Goal: Task Accomplishment & Management: Use online tool/utility

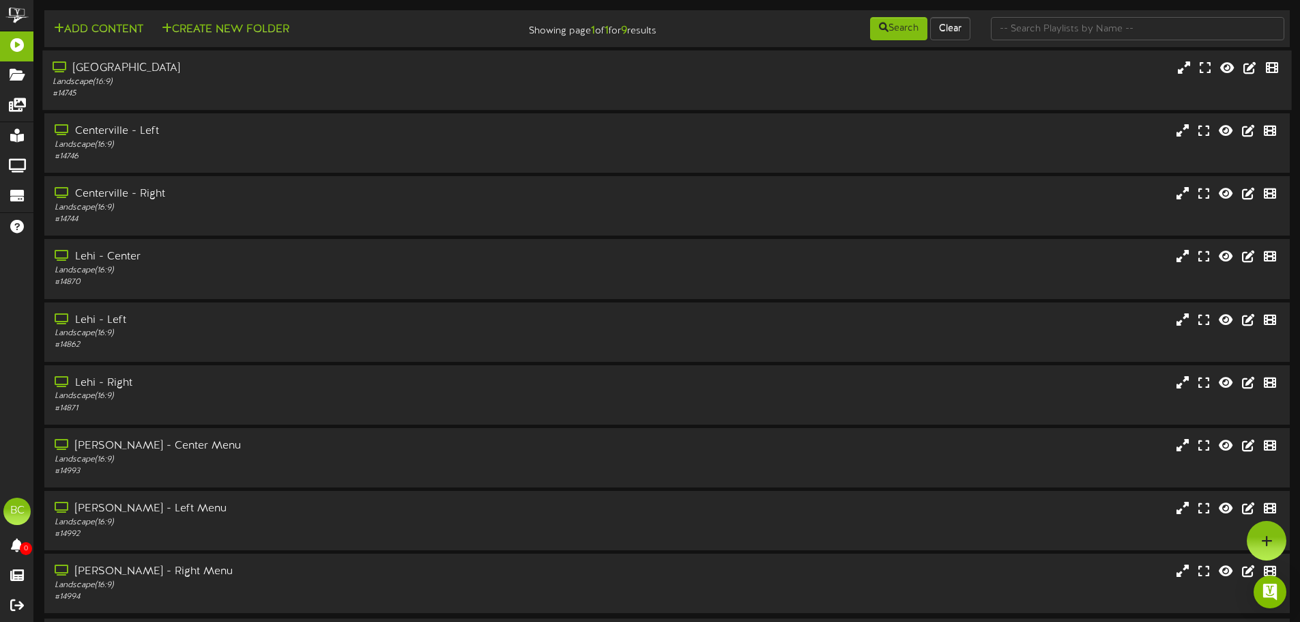
click at [177, 94] on div "# 14745" at bounding box center [303, 94] width 500 height 12
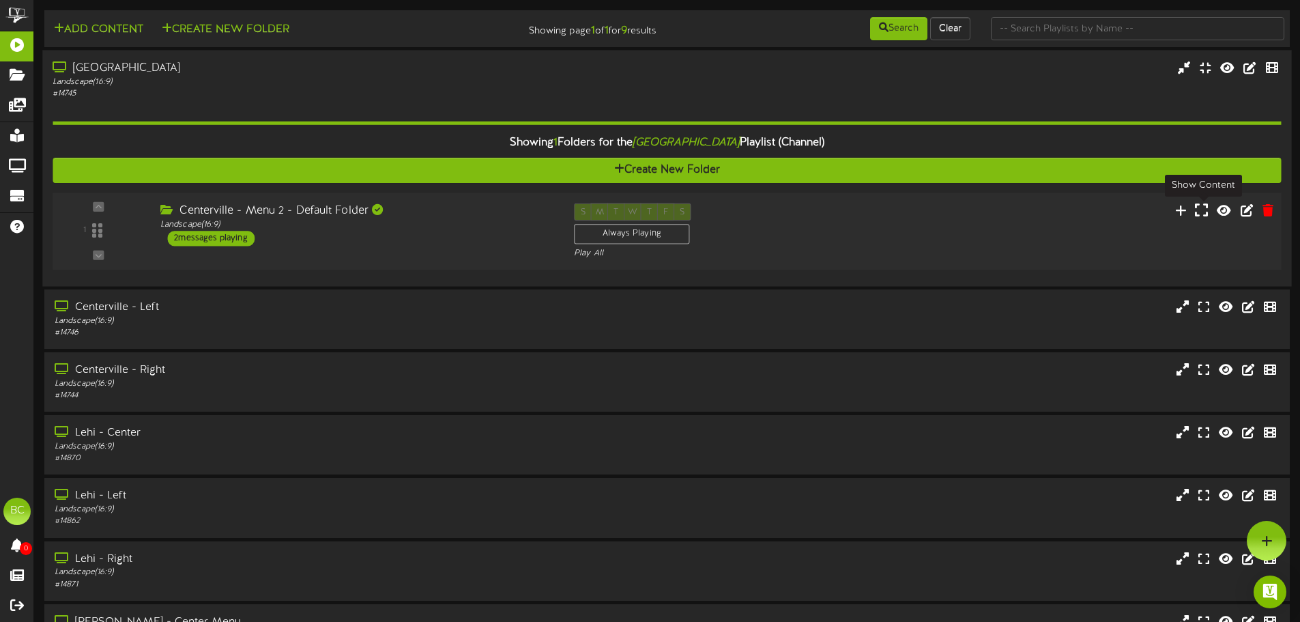
click at [1202, 212] on icon at bounding box center [1201, 209] width 13 height 15
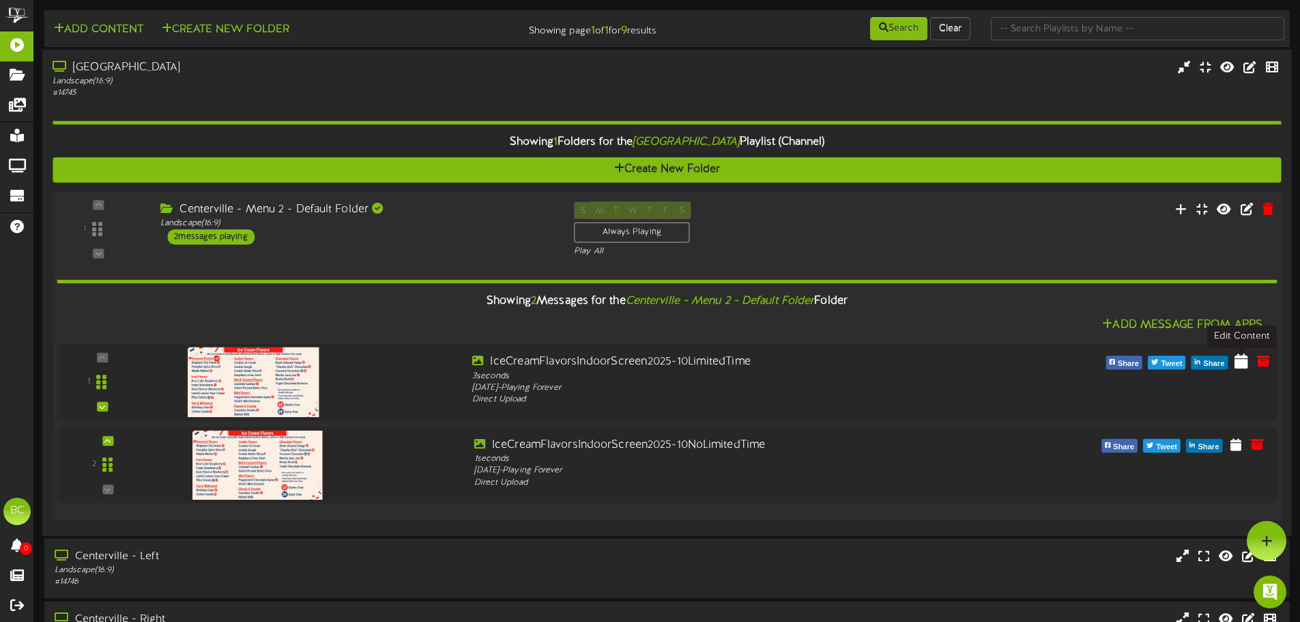
click at [1242, 364] on icon at bounding box center [1242, 360] width 14 height 15
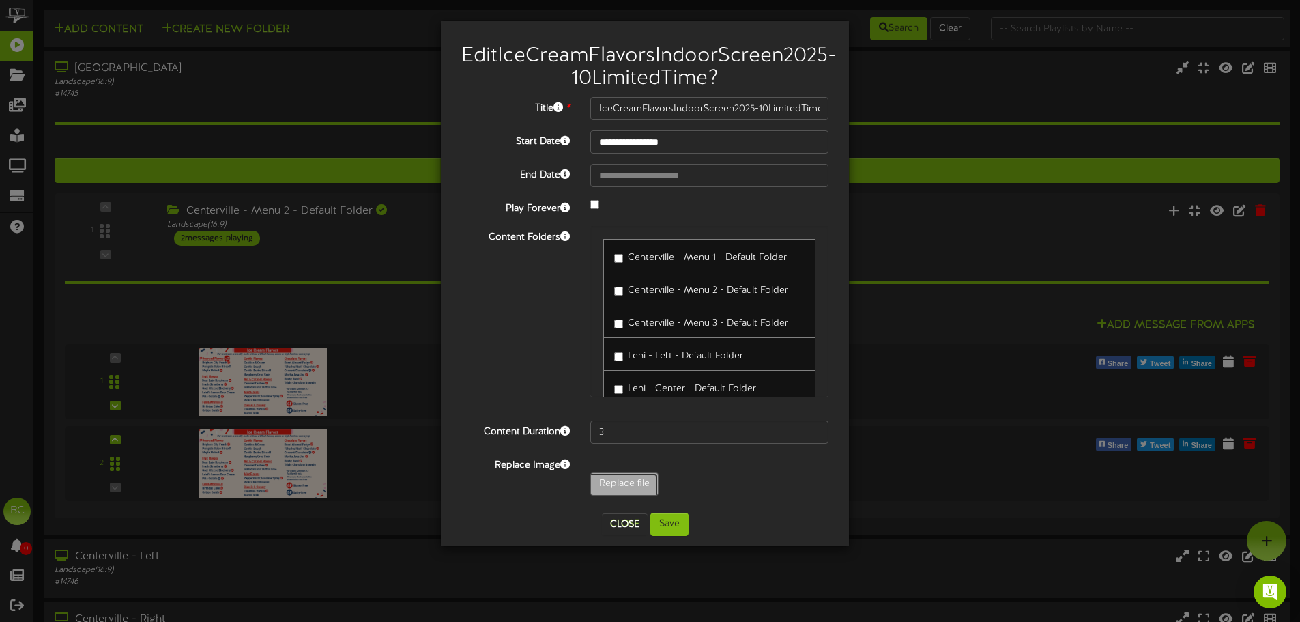
type input "**********"
type input "ceCreamFlavorsIndoorScreen2025-10ContinsGlutenLTO"
click at [678, 536] on button "Save" at bounding box center [669, 524] width 38 height 23
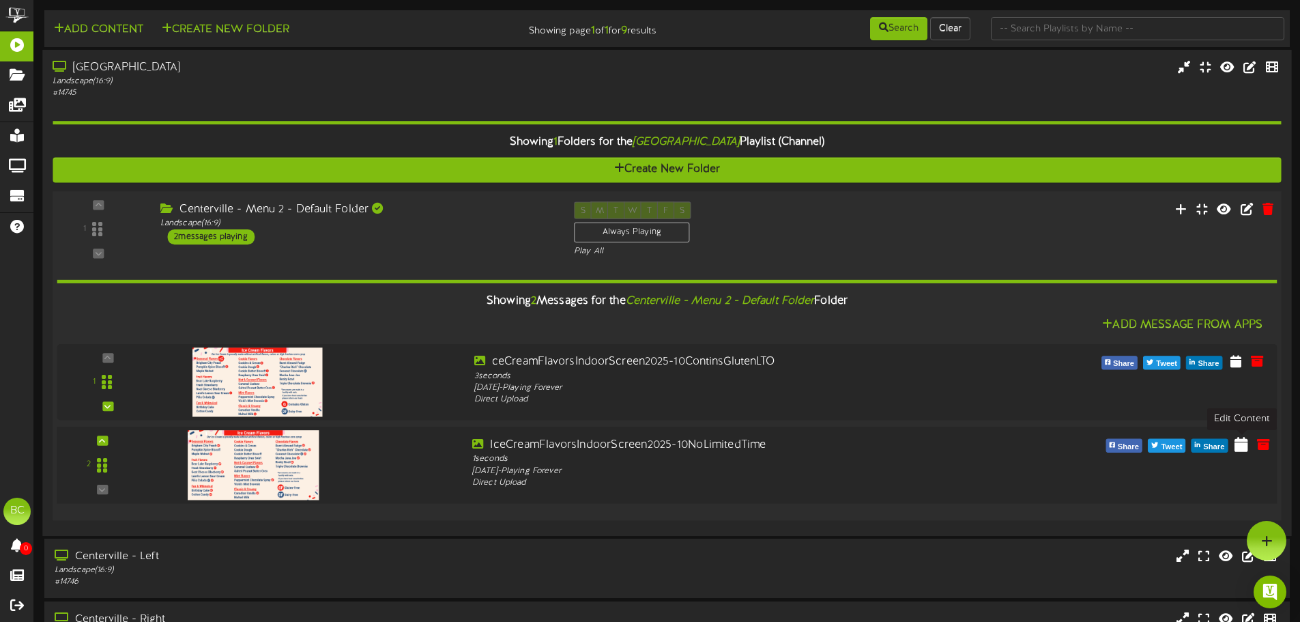
click at [1242, 444] on icon at bounding box center [1242, 443] width 14 height 15
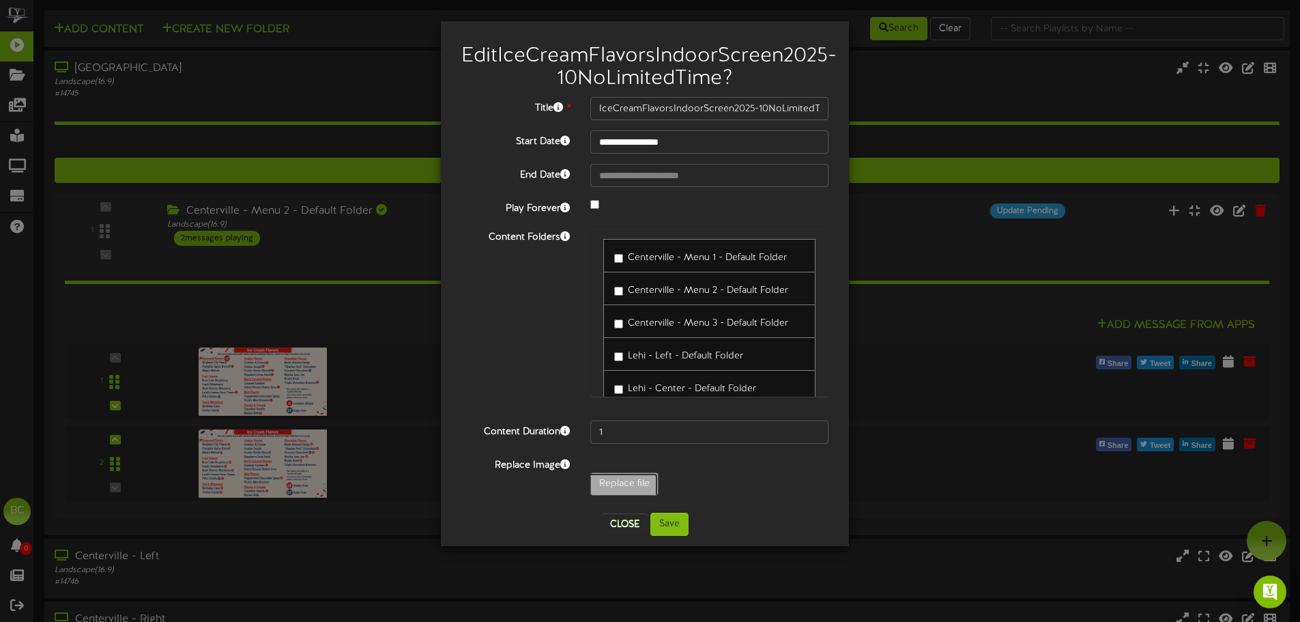
type input "**********"
type input "IceCreamFlavorsIndoorScreen2025-10ContinsGlutennoLTO"
click at [672, 536] on button "Save" at bounding box center [669, 524] width 38 height 23
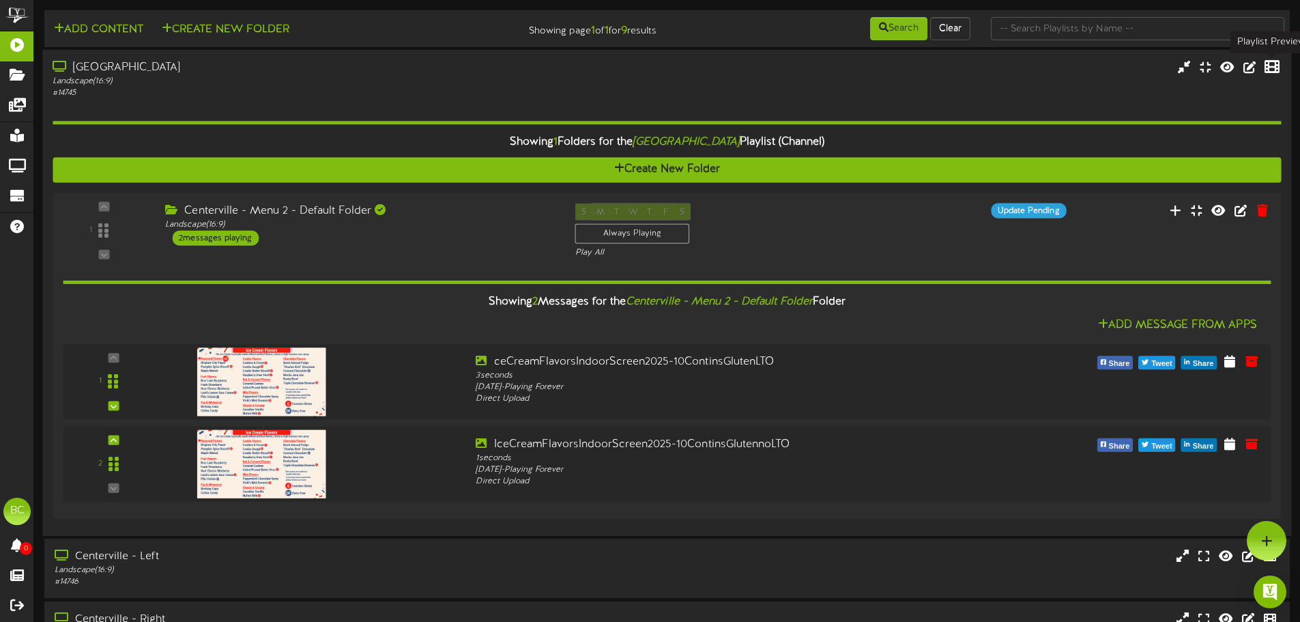
click at [1274, 70] on icon at bounding box center [1272, 66] width 15 height 15
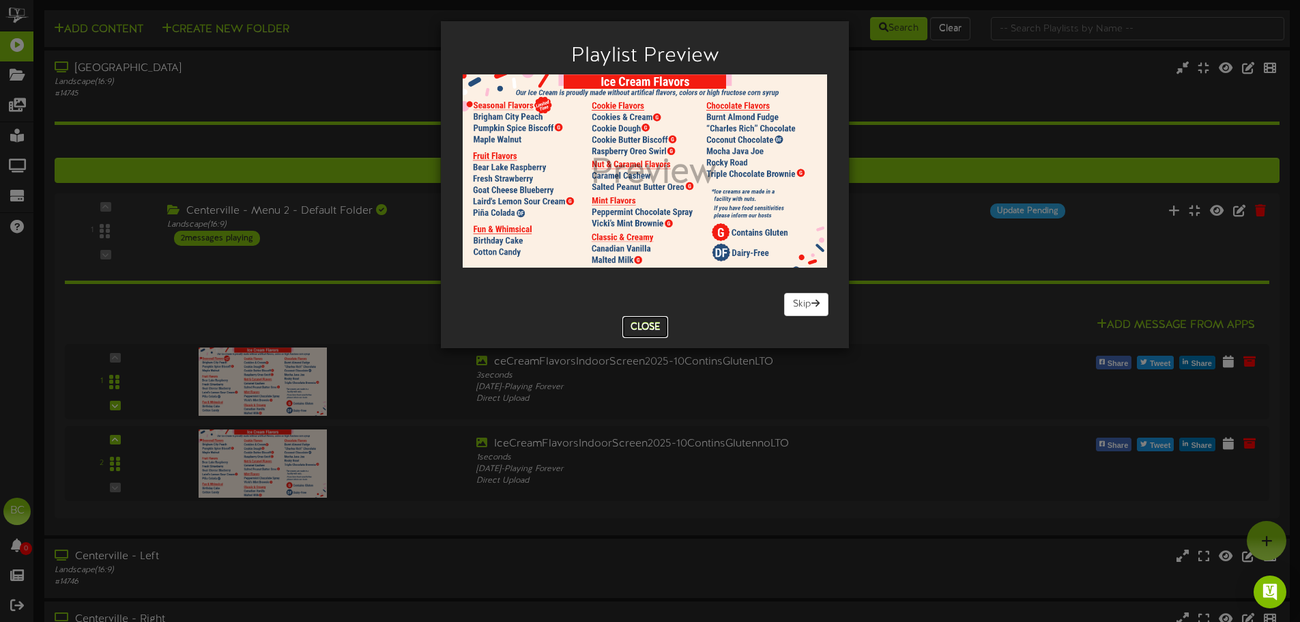
click at [635, 328] on button "Close" at bounding box center [645, 327] width 46 height 22
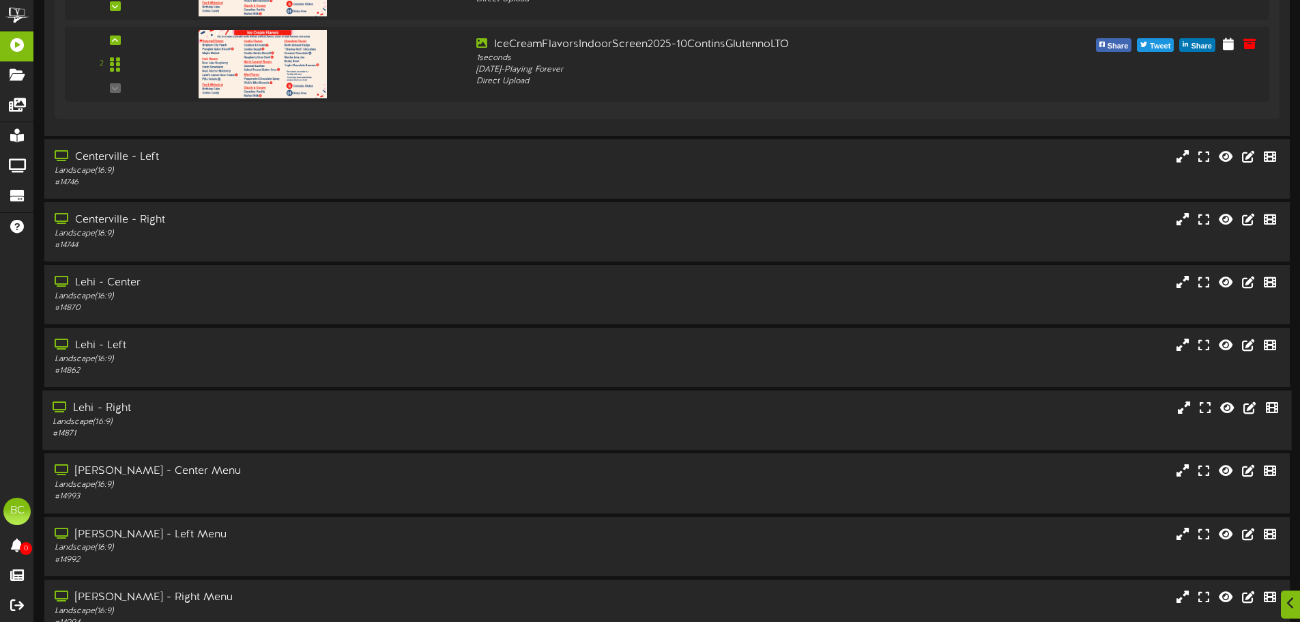
scroll to position [471, 0]
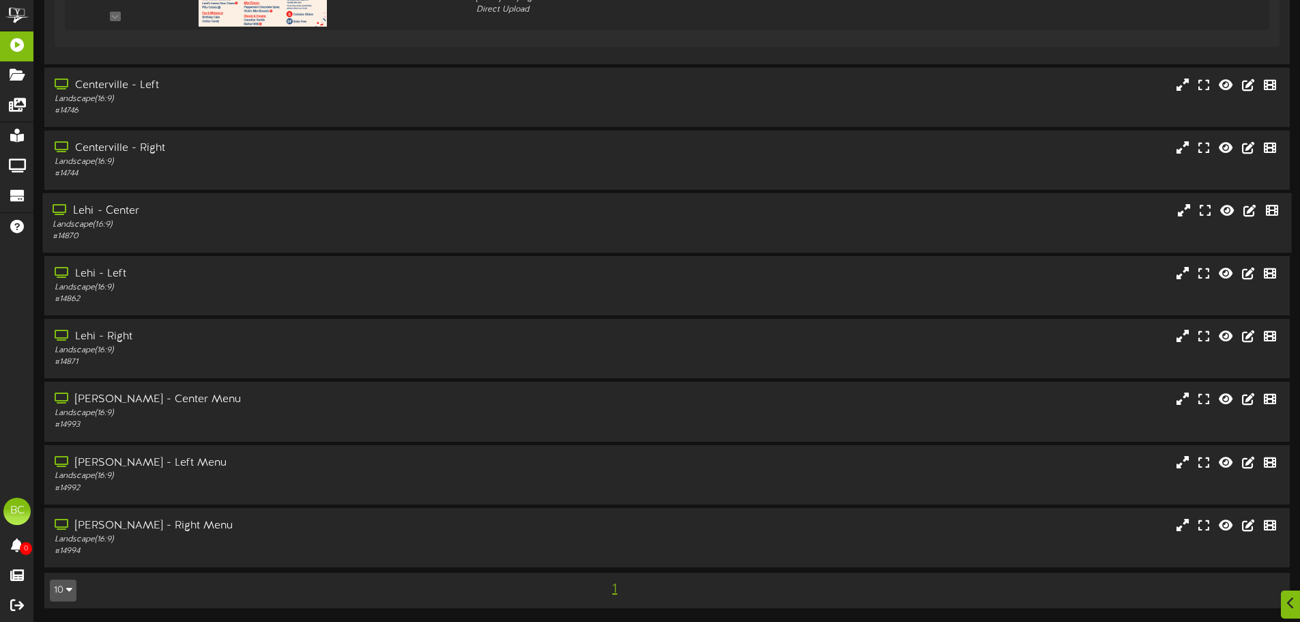
click at [292, 223] on div "Landscape ( 16:9 )" at bounding box center [303, 225] width 500 height 12
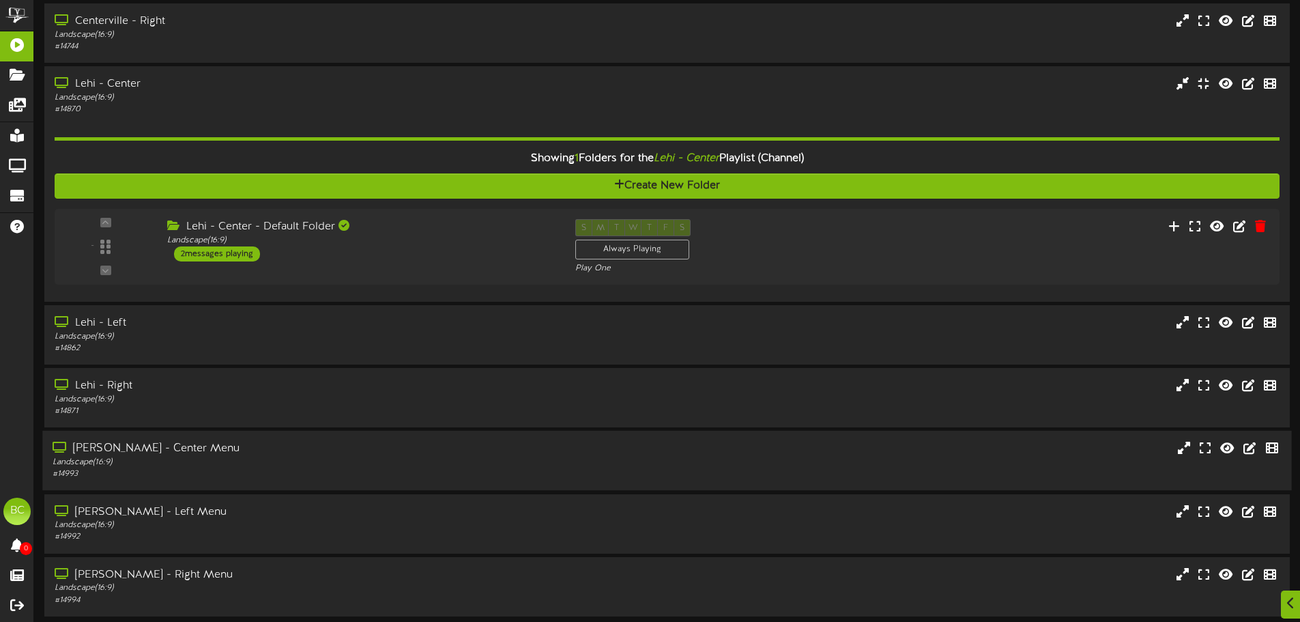
scroll to position [647, 0]
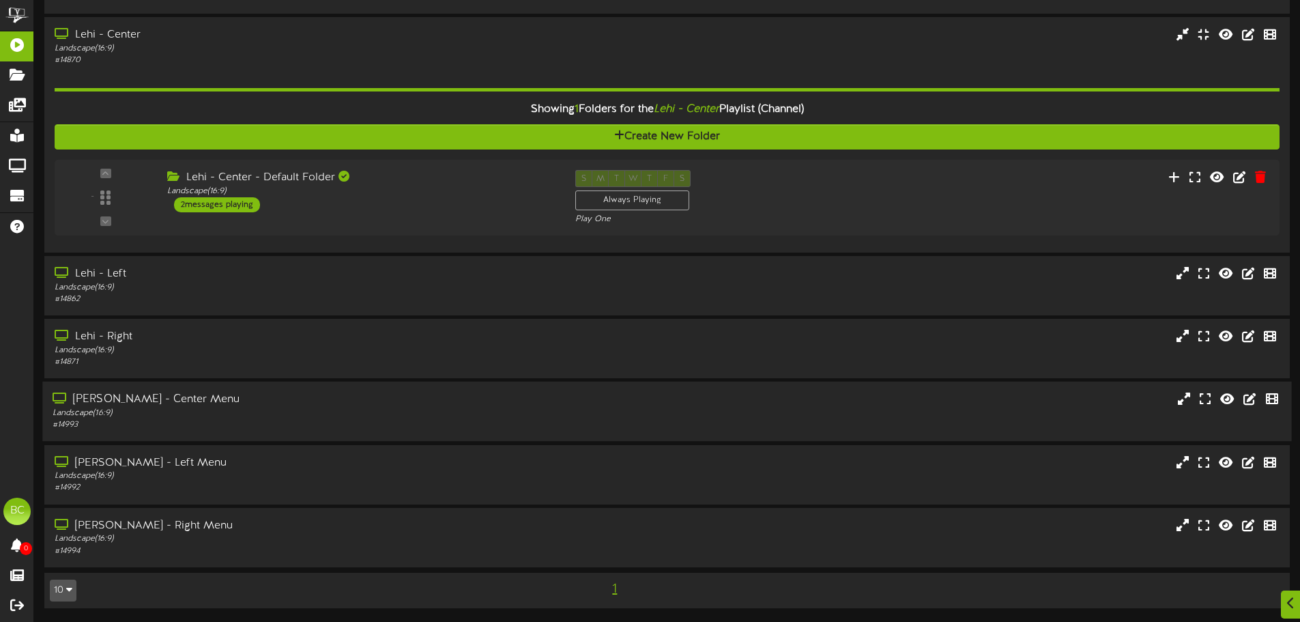
click at [231, 422] on div "# 14993" at bounding box center [303, 425] width 500 height 12
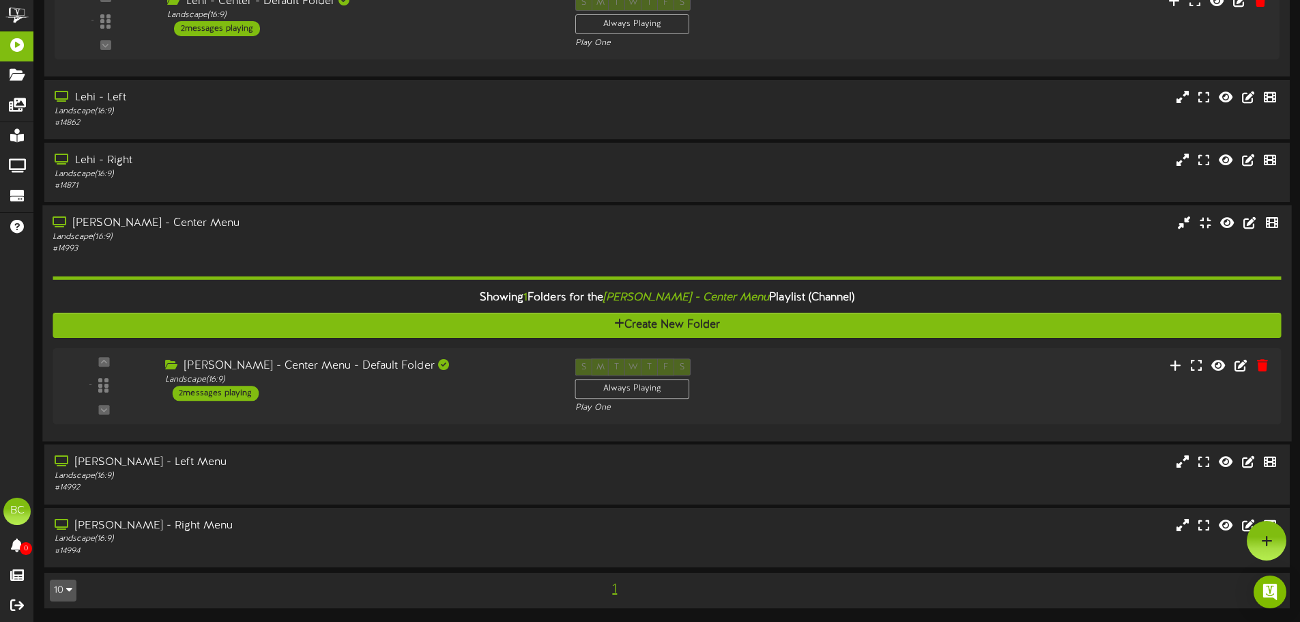
scroll to position [823, 0]
click at [1202, 371] on icon at bounding box center [1201, 365] width 13 height 15
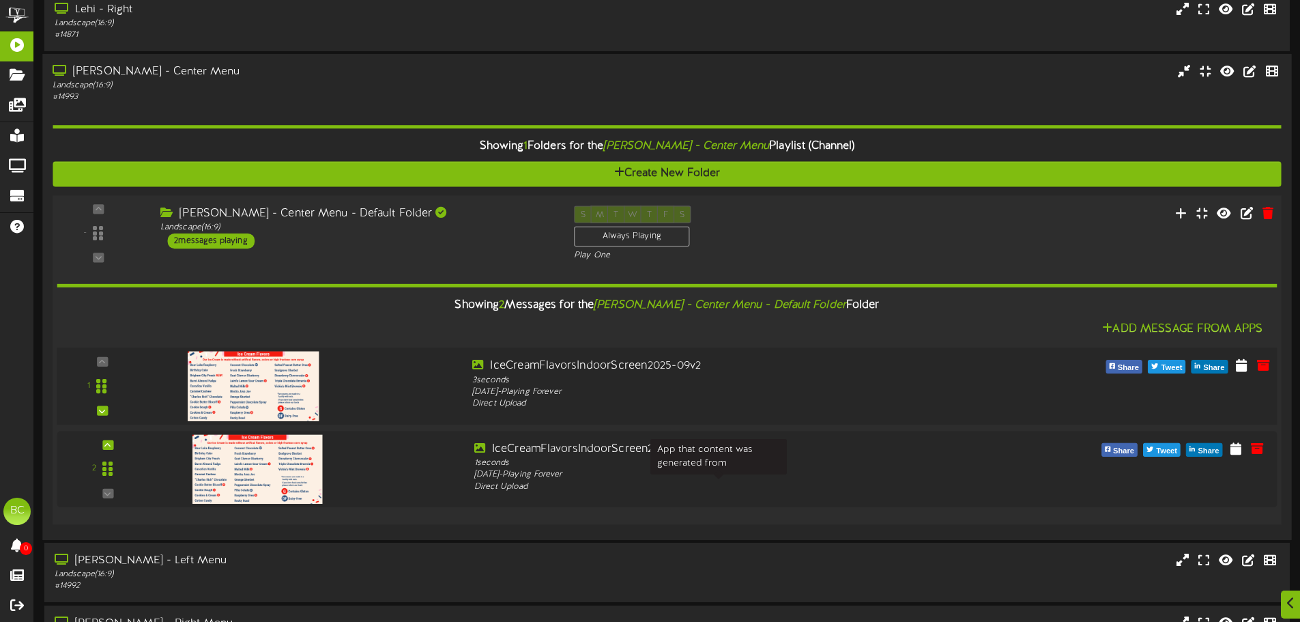
scroll to position [1072, 0]
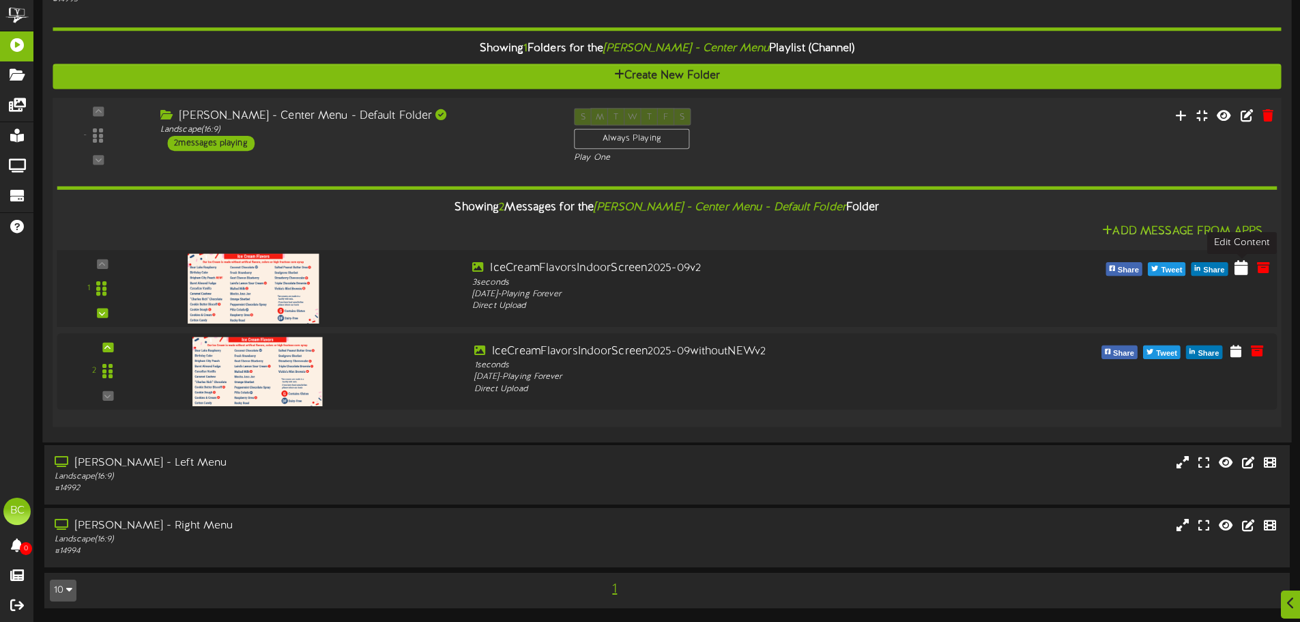
click at [1241, 269] on icon at bounding box center [1242, 267] width 14 height 15
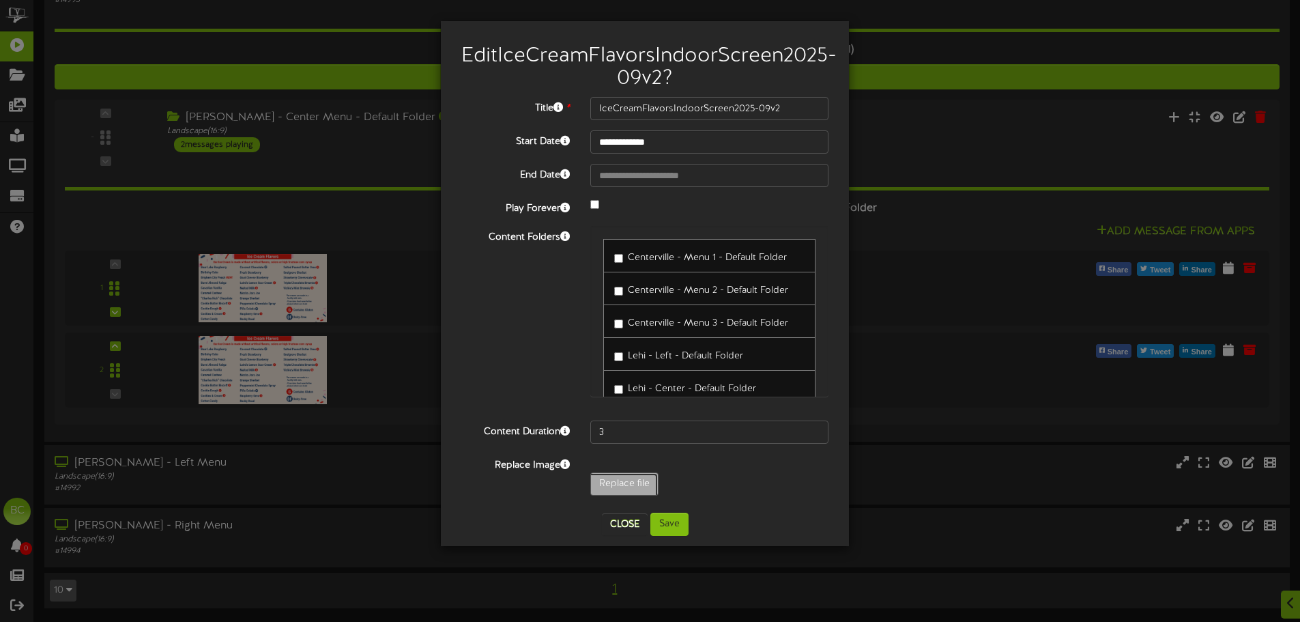
type input "**********"
type input "ceCreamFlavorsIndoorScreen2025-10ContinsGlutenLTO"
click at [674, 536] on button "Save" at bounding box center [669, 524] width 38 height 23
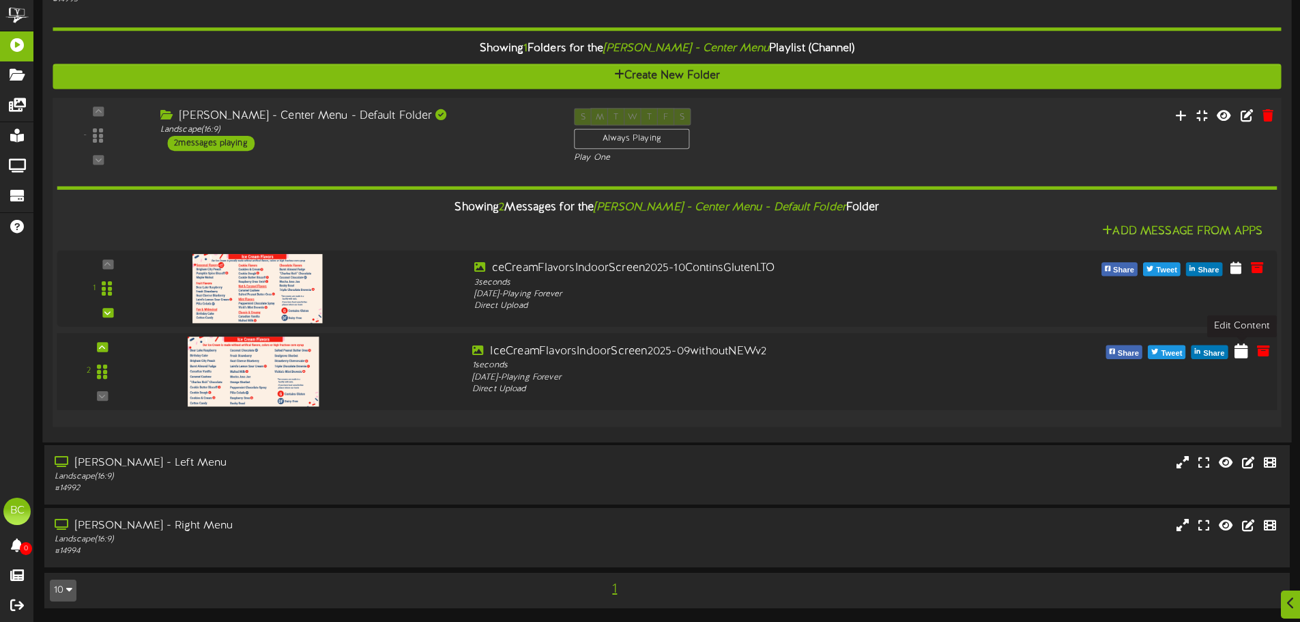
click at [1238, 354] on icon at bounding box center [1242, 350] width 14 height 15
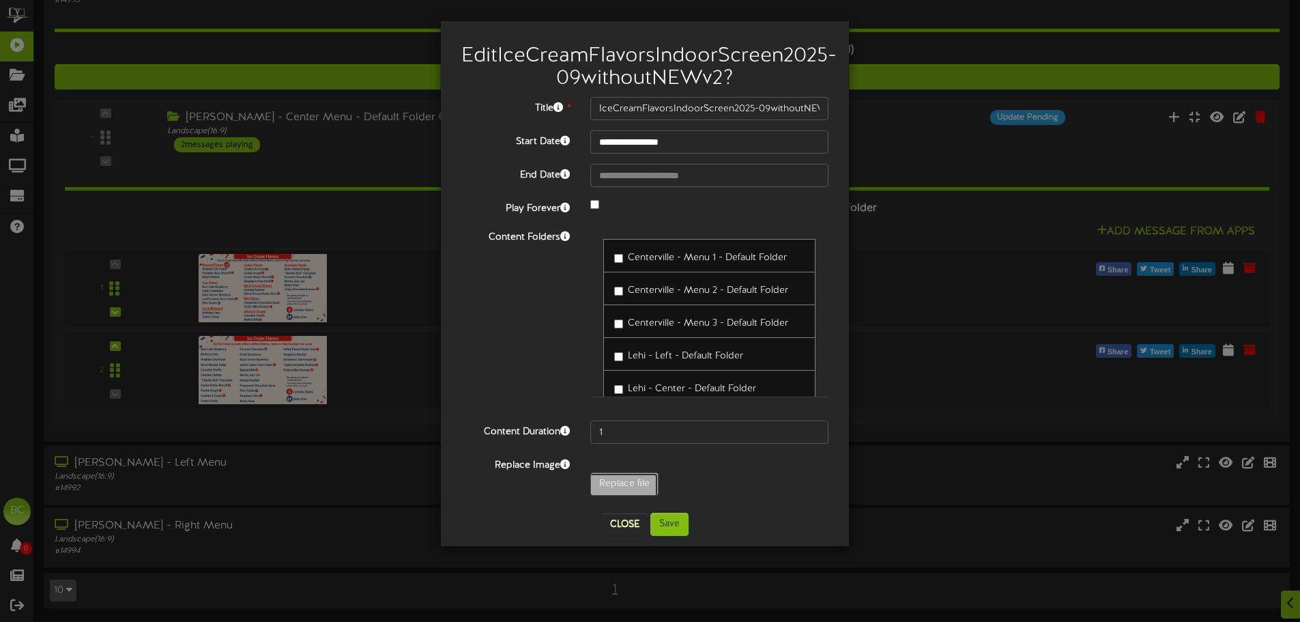
type input "**********"
type input "IceCreamFlavorsIndoorScreen2025-10ContinsGlutennoLTO"
click at [671, 536] on button "Save" at bounding box center [669, 524] width 38 height 23
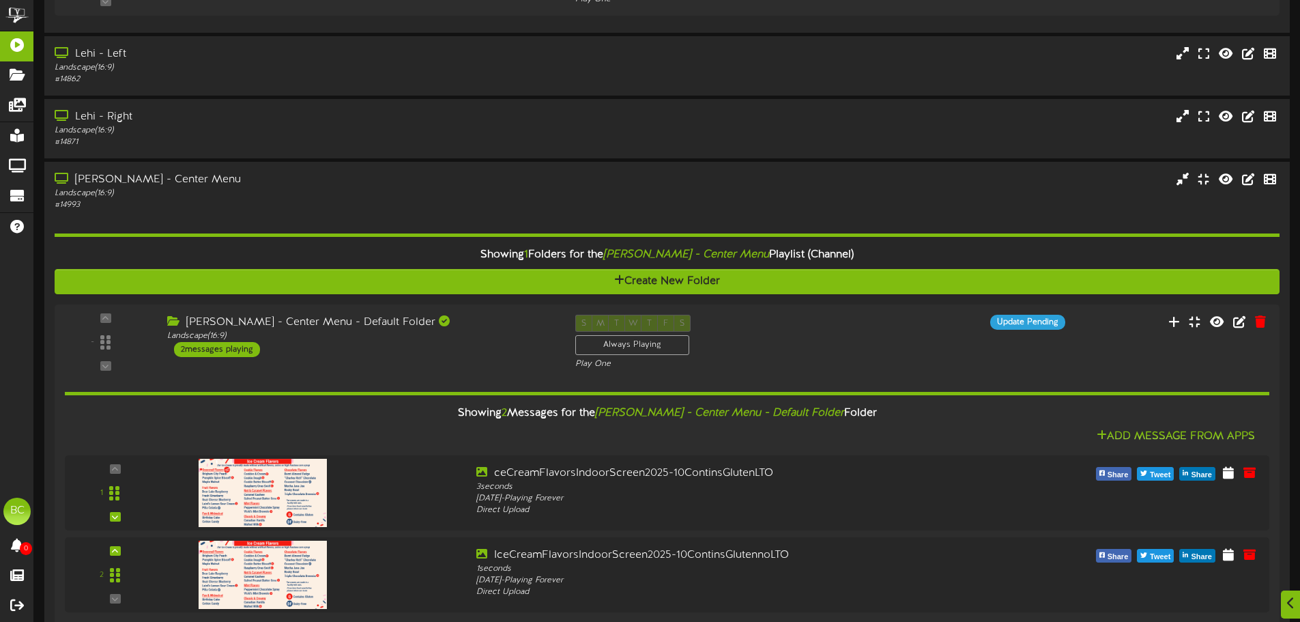
scroll to position [1003, 0]
